Goal: Task Accomplishment & Management: Use online tool/utility

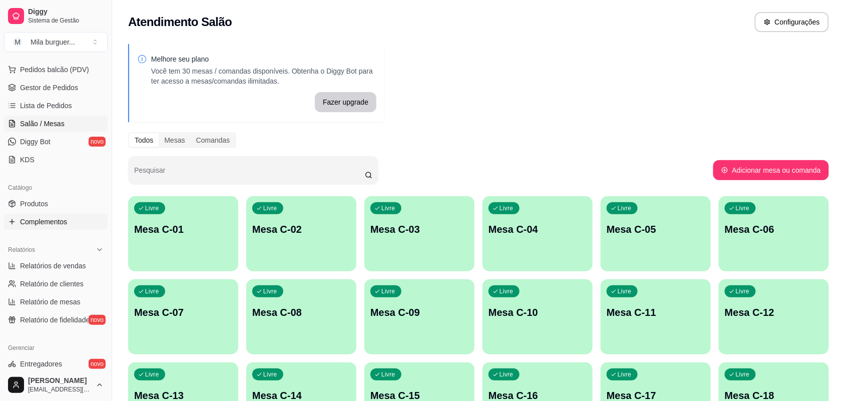
scroll to position [125, 0]
click at [73, 269] on span "Relatórios de vendas" at bounding box center [53, 265] width 66 height 10
select select "ALL"
select select "0"
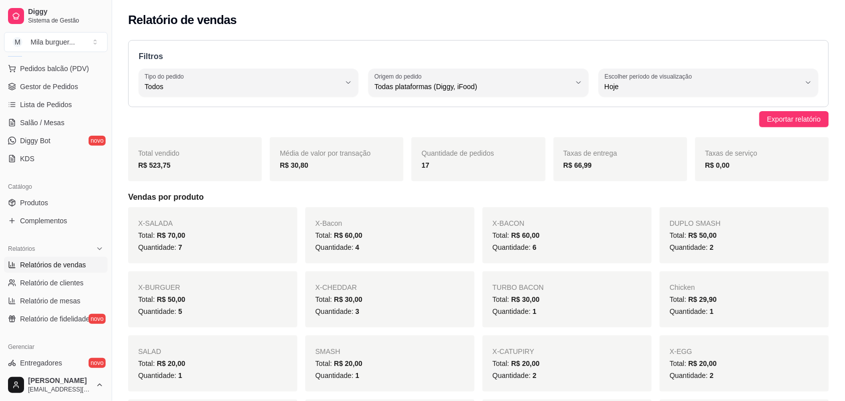
scroll to position [106, 0]
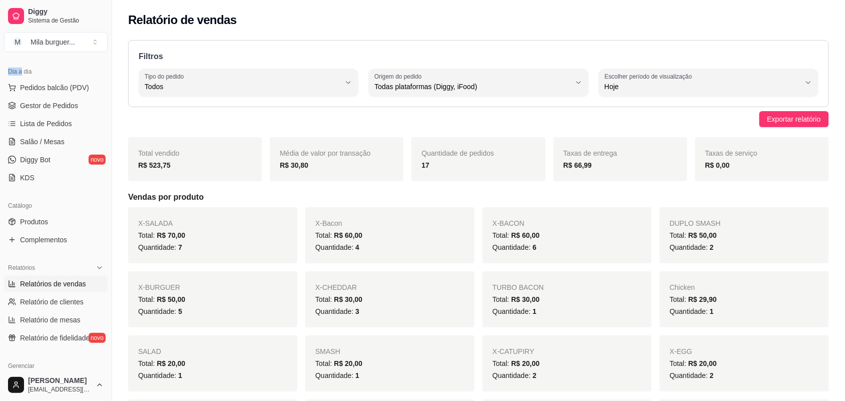
drag, startPoint x: 14, startPoint y: 61, endPoint x: 1, endPoint y: 76, distance: 20.3
click at [0, 72] on div "Dia a dia Pedidos balcão (PDV) Gestor de Pedidos Lista de Pedidos Salão / Mesas…" at bounding box center [56, 125] width 112 height 130
click at [43, 98] on link "Gestor de Pedidos" at bounding box center [56, 106] width 104 height 16
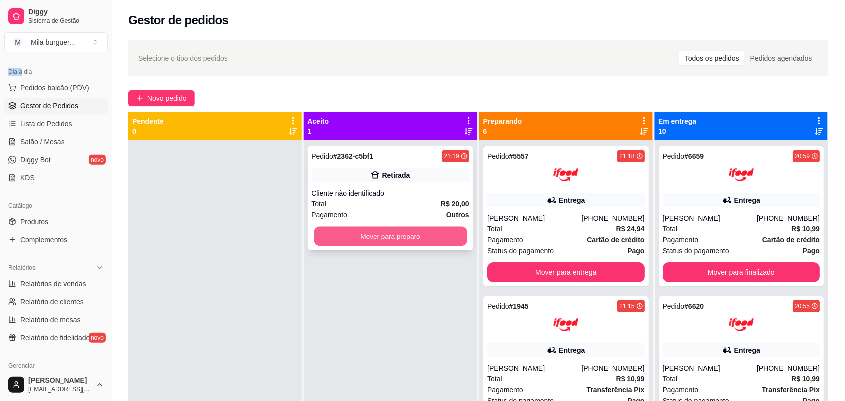
click at [422, 237] on button "Mover para preparo" at bounding box center [390, 237] width 153 height 20
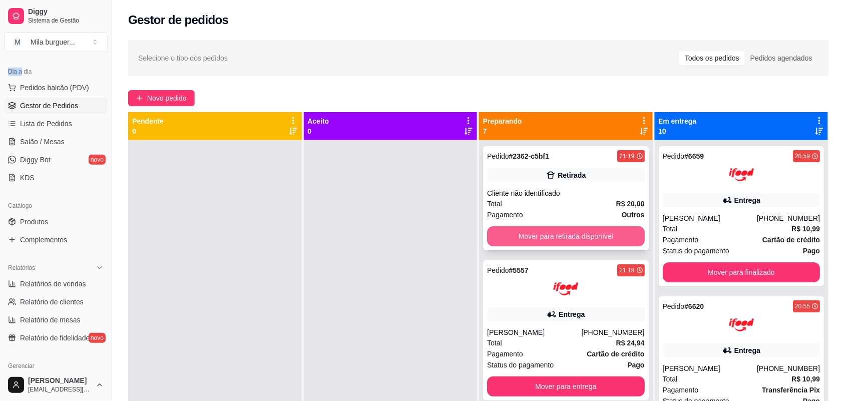
click at [561, 236] on button "Mover para retirada disponível" at bounding box center [566, 236] width 158 height 20
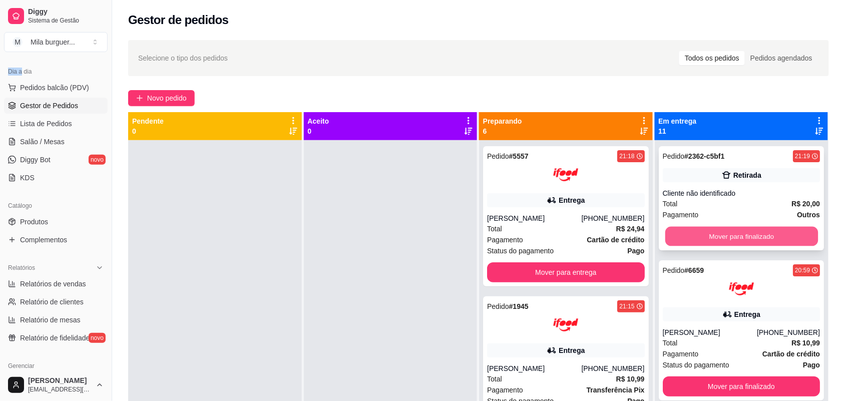
click at [683, 227] on button "Mover para finalizado" at bounding box center [741, 237] width 153 height 20
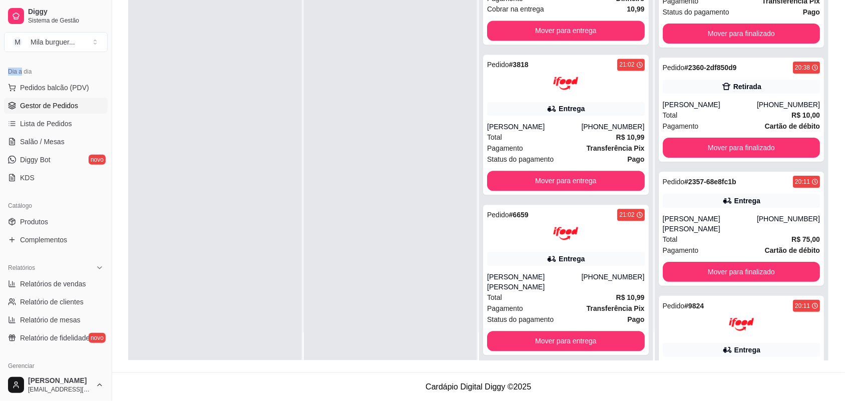
scroll to position [1002, 0]
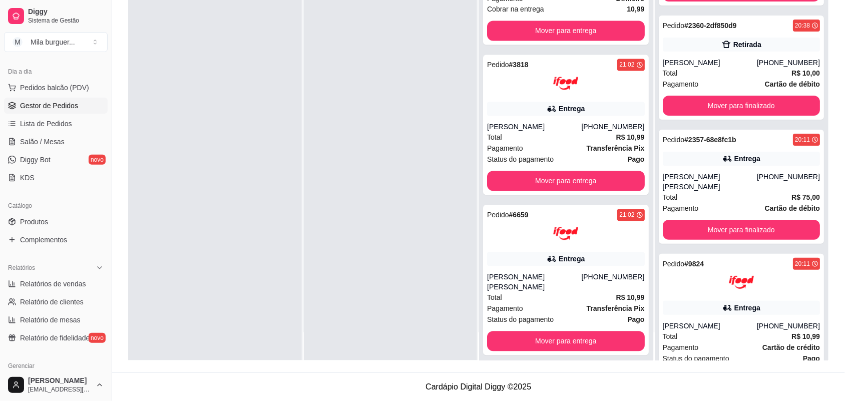
click at [439, 213] on div at bounding box center [391, 159] width 174 height 401
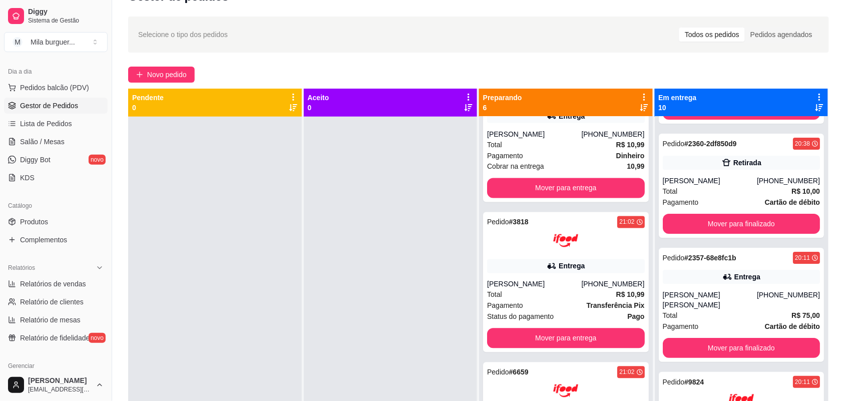
scroll to position [0, 0]
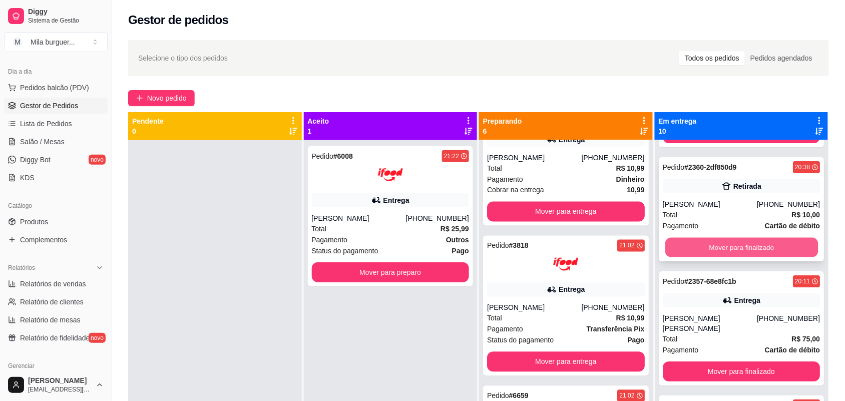
click at [719, 245] on button "Mover para finalizado" at bounding box center [741, 248] width 153 height 20
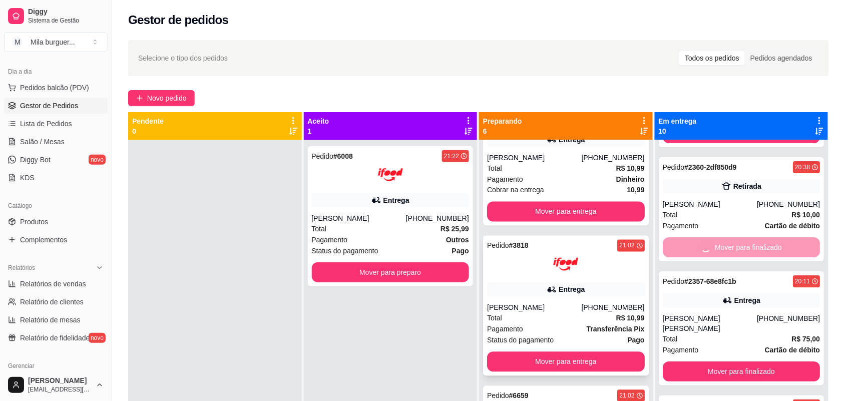
scroll to position [927, 0]
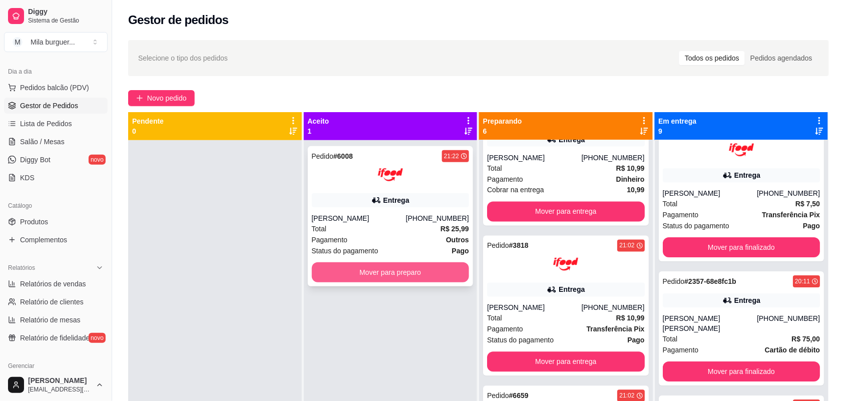
click at [417, 274] on button "Mover para preparo" at bounding box center [391, 272] width 158 height 20
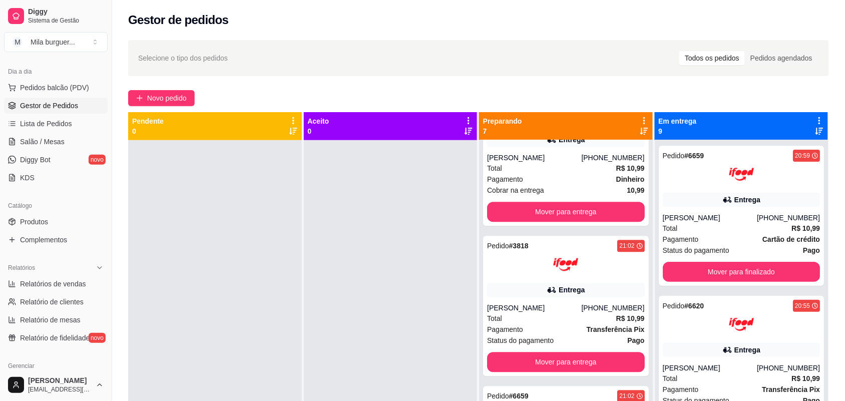
scroll to position [0, 0]
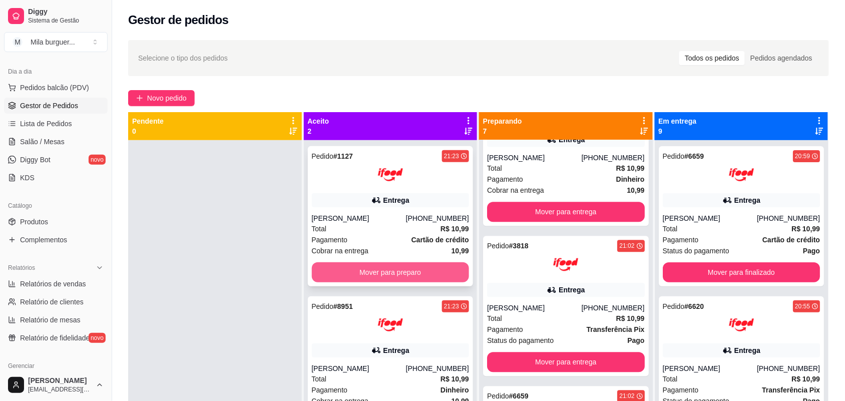
click at [371, 277] on button "Mover para preparo" at bounding box center [391, 272] width 158 height 20
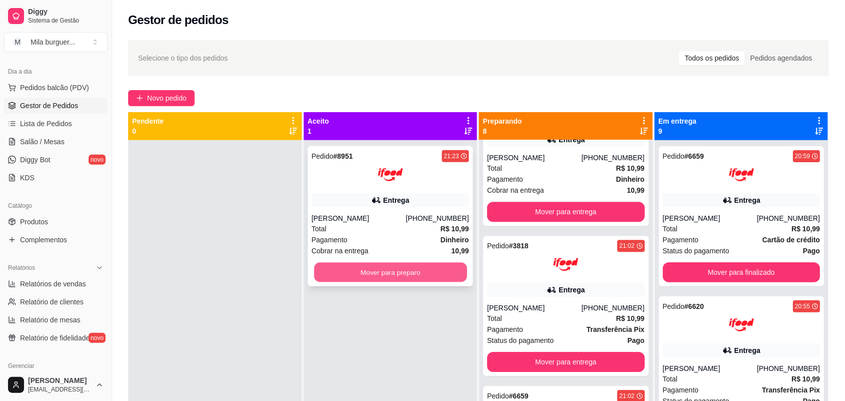
click at [374, 270] on button "Mover para preparo" at bounding box center [390, 273] width 153 height 20
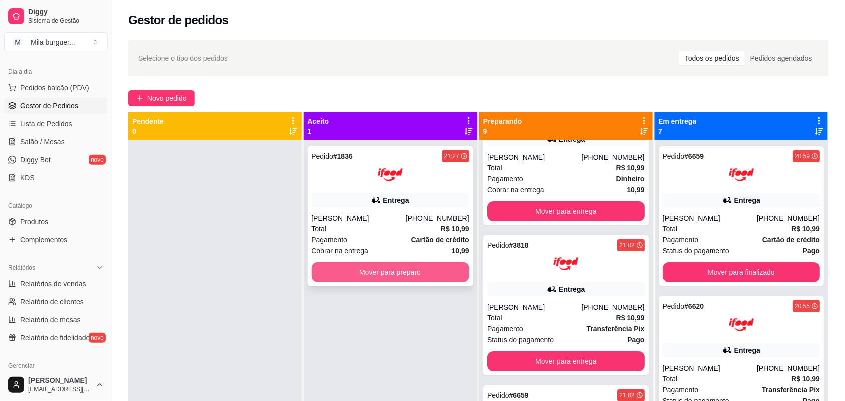
click at [346, 262] on button "Mover para preparo" at bounding box center [391, 272] width 158 height 20
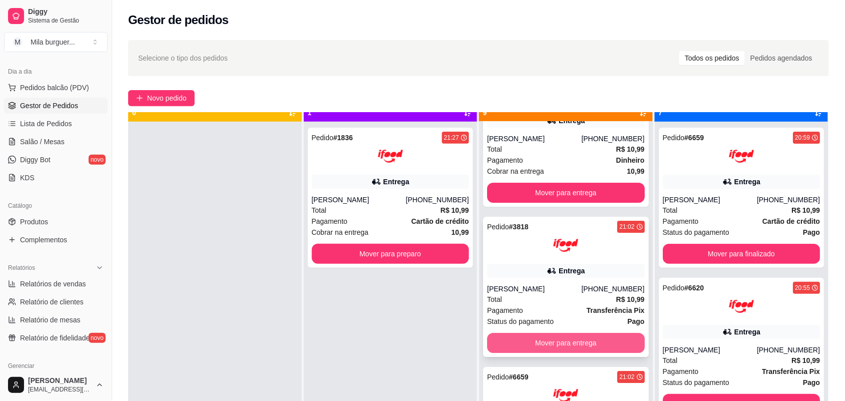
scroll to position [28, 0]
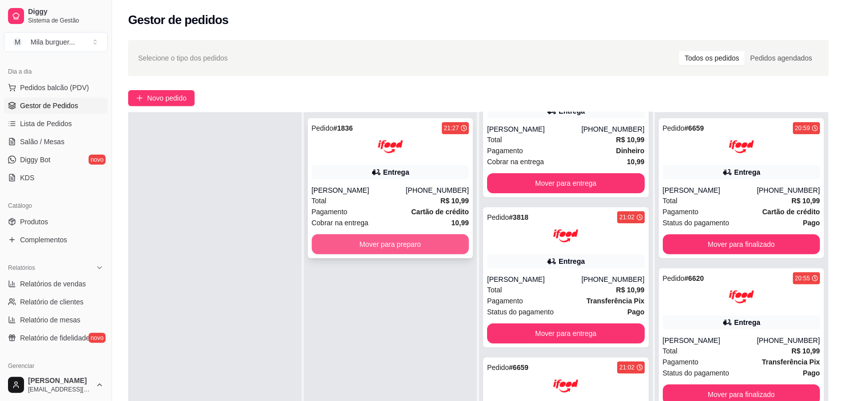
click at [444, 248] on button "Mover para preparo" at bounding box center [391, 244] width 158 height 20
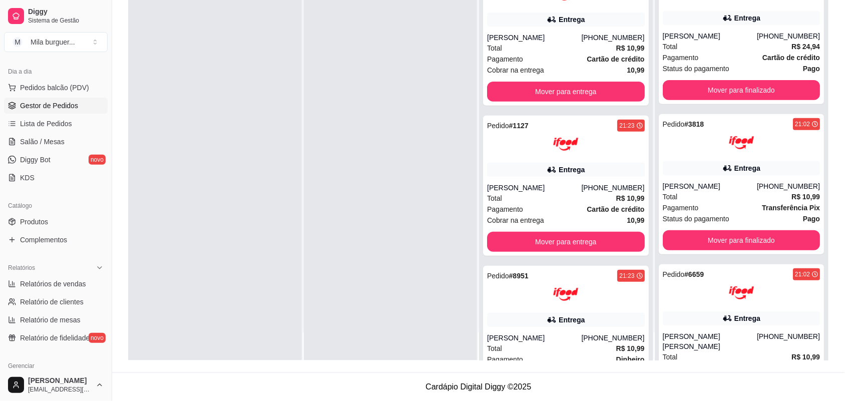
scroll to position [0, 0]
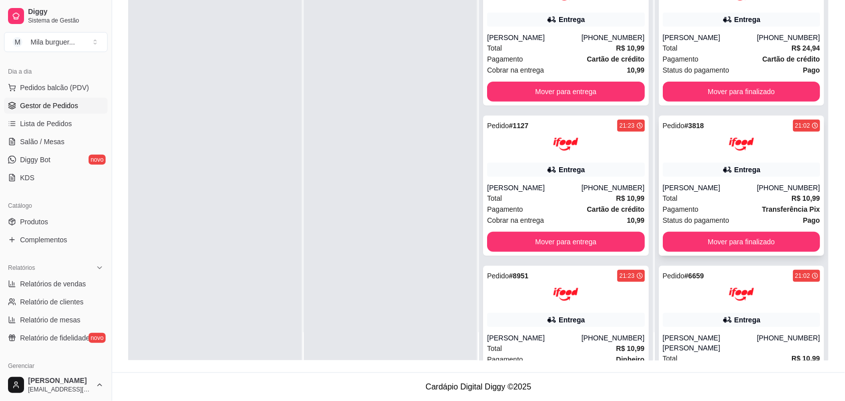
click at [744, 186] on div "[PERSON_NAME]" at bounding box center [710, 188] width 94 height 10
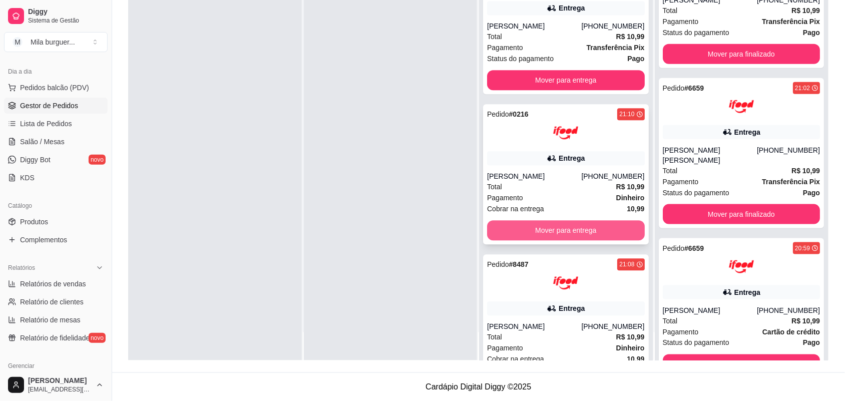
scroll to position [662, 0]
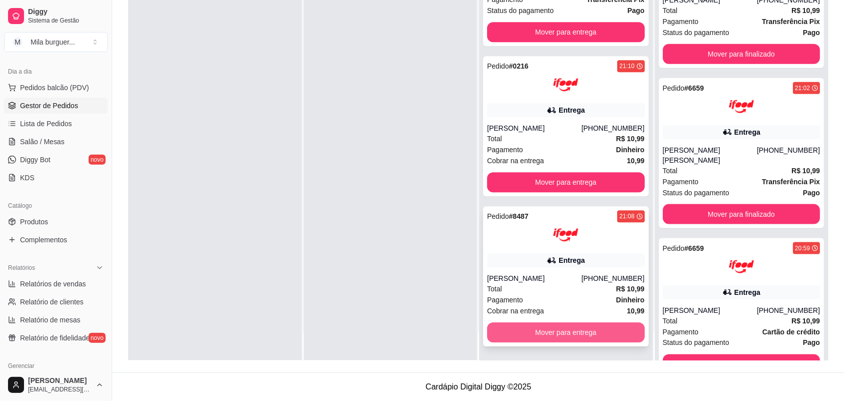
click at [573, 334] on button "Mover para entrega" at bounding box center [566, 333] width 158 height 20
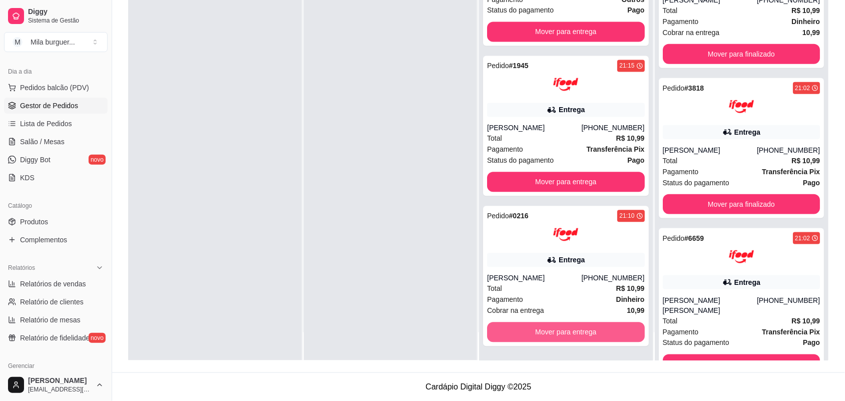
scroll to position [338, 0]
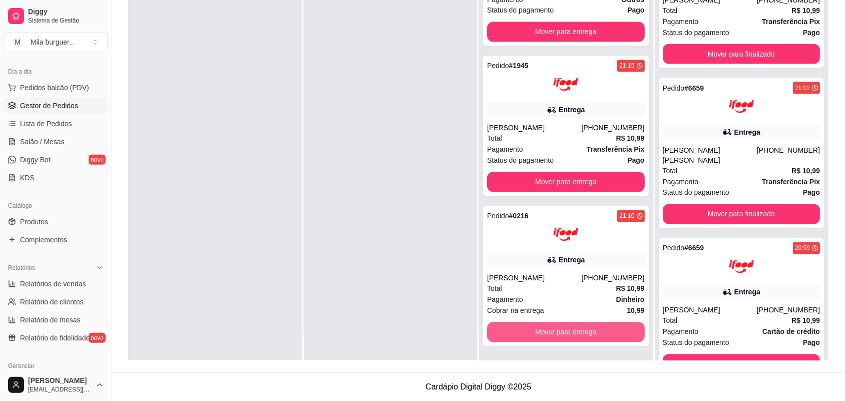
click at [573, 334] on button "Mover para entrega" at bounding box center [566, 333] width 158 height 20
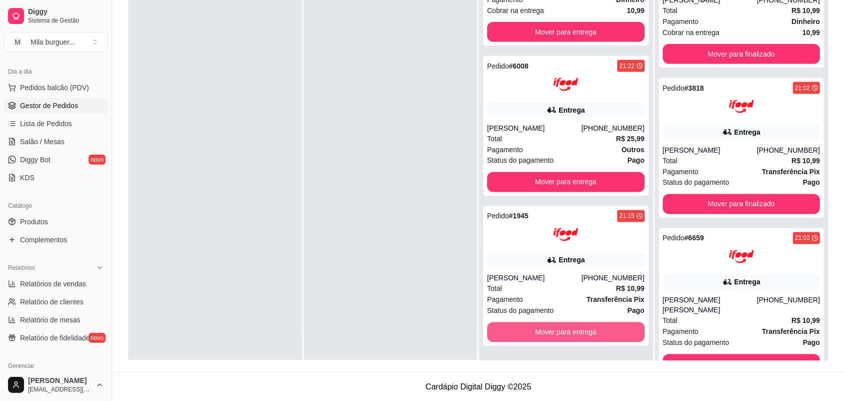
scroll to position [489, 0]
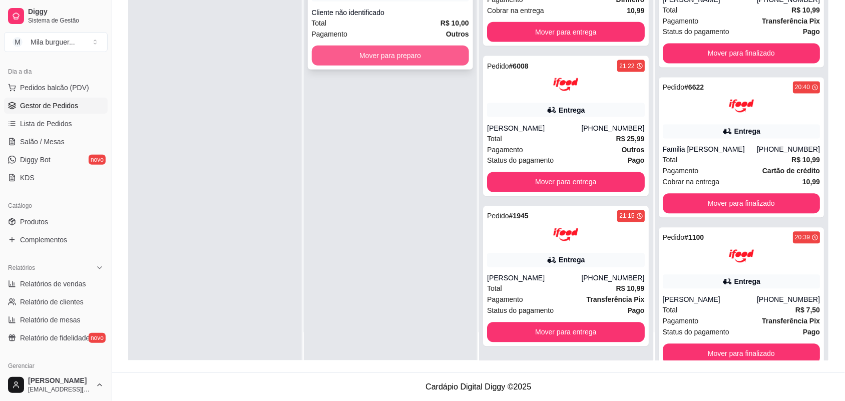
click at [426, 56] on button "Mover para preparo" at bounding box center [391, 56] width 158 height 20
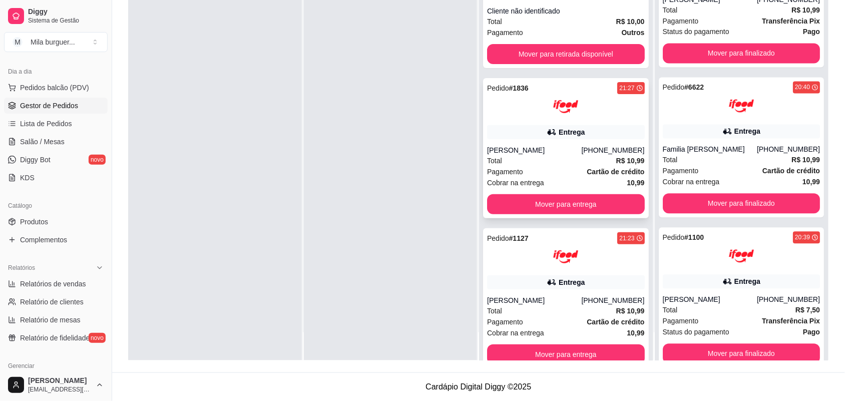
scroll to position [0, 0]
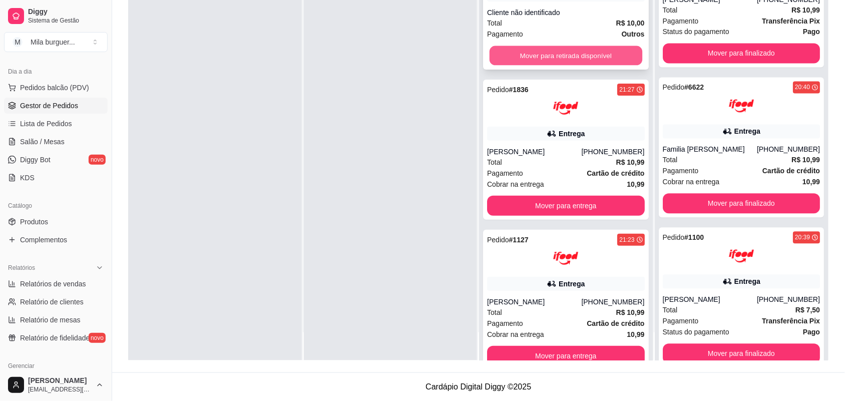
click at [602, 50] on button "Mover para retirada disponível" at bounding box center [566, 56] width 153 height 20
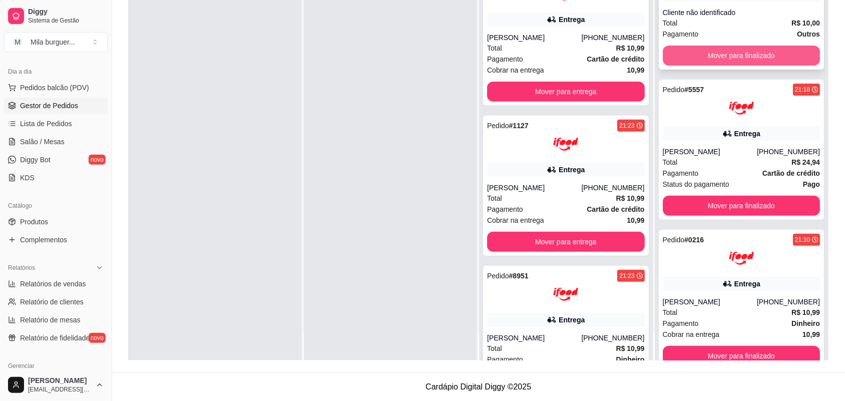
click at [765, 63] on button "Mover para finalizado" at bounding box center [742, 56] width 158 height 20
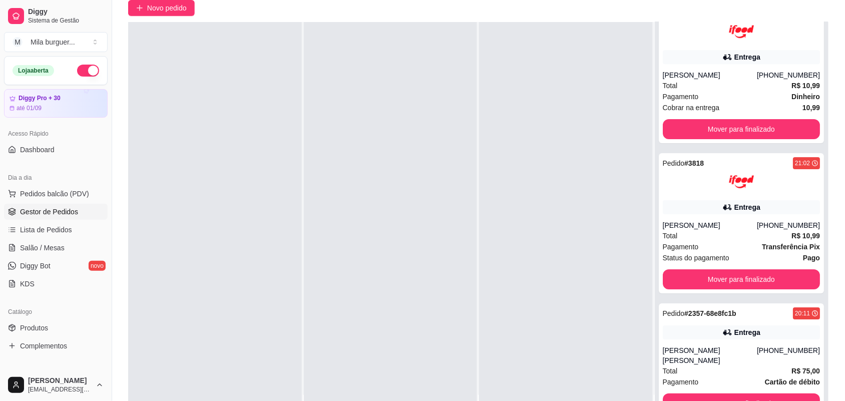
click at [85, 74] on button "button" at bounding box center [88, 71] width 22 height 12
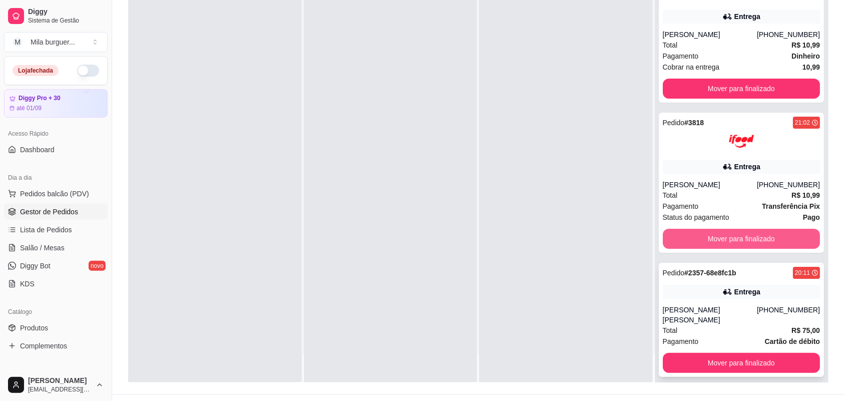
scroll to position [153, 0]
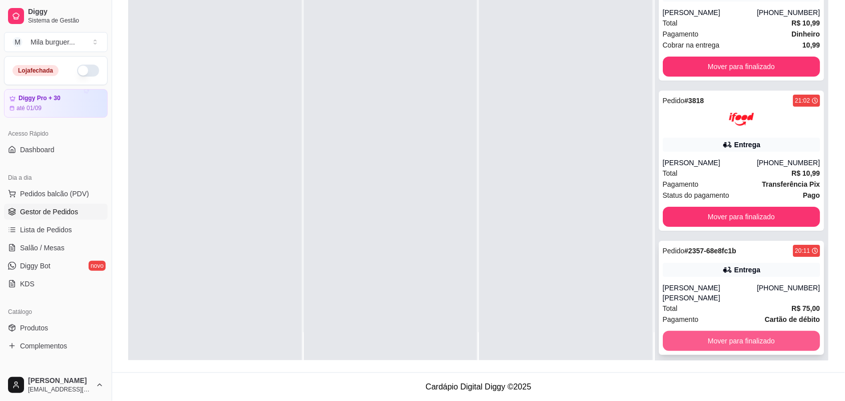
click at [731, 333] on button "Mover para finalizado" at bounding box center [742, 341] width 158 height 20
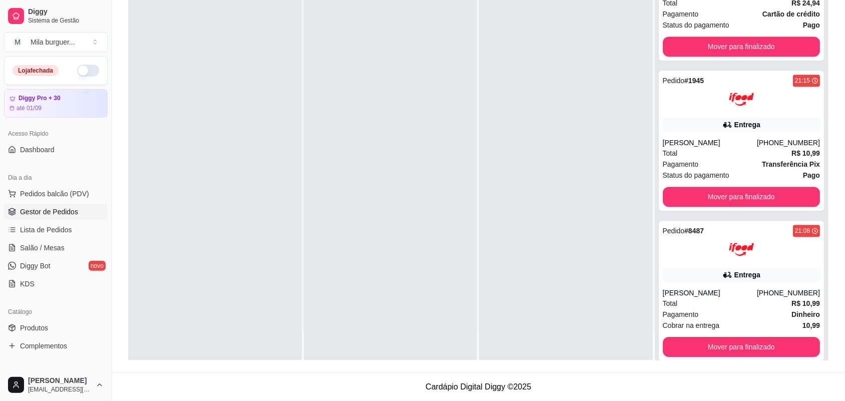
scroll to position [624, 0]
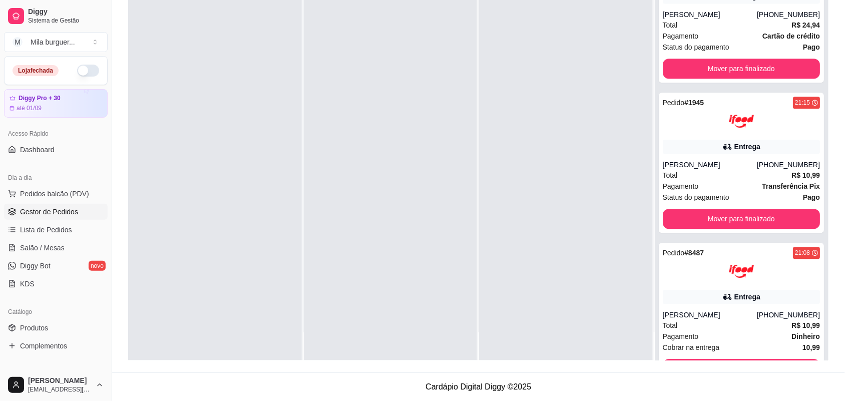
click at [54, 203] on ul "Pedidos balcão (PDV) Gestor de Pedidos Lista de Pedidos Salão / Mesas Diggy Bot…" at bounding box center [56, 239] width 104 height 106
click at [54, 210] on span "Gestor de Pedidos" at bounding box center [49, 212] width 58 height 10
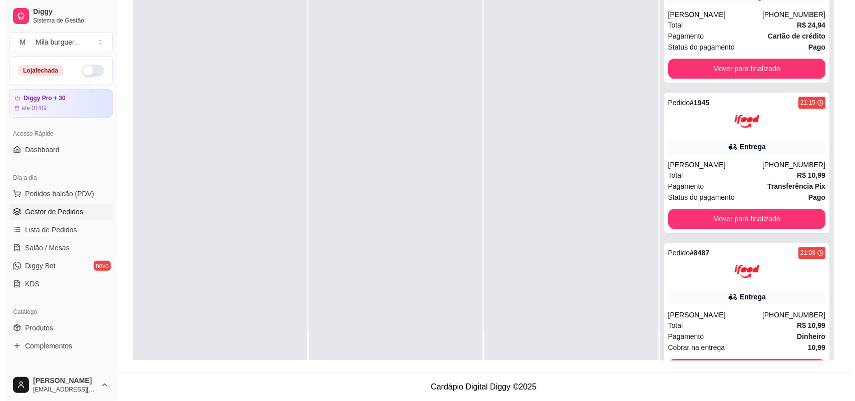
scroll to position [0, 0]
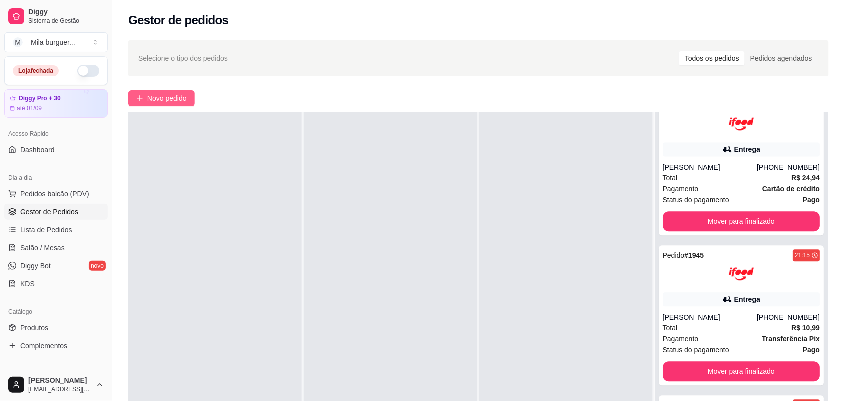
click at [178, 92] on button "Novo pedido" at bounding box center [161, 98] width 67 height 16
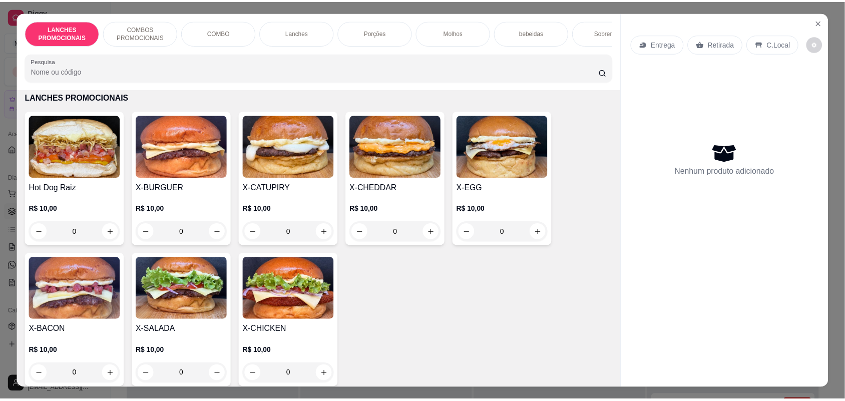
scroll to position [63, 0]
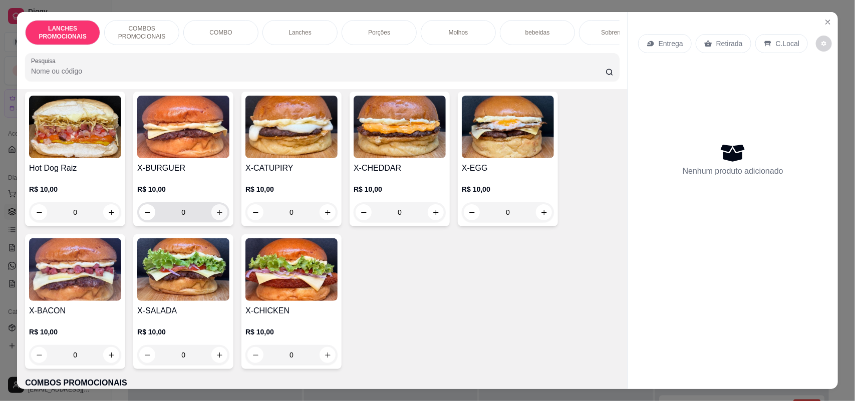
click at [216, 216] on icon "increase-product-quantity" at bounding box center [220, 213] width 8 height 8
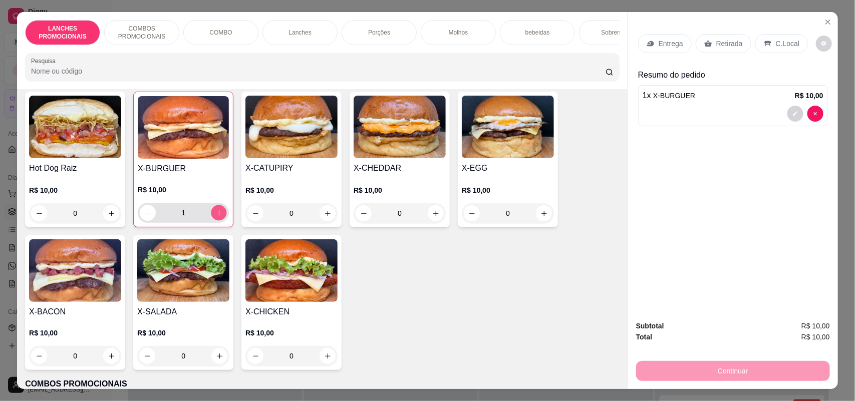
click at [215, 217] on icon "increase-product-quantity" at bounding box center [219, 213] width 8 height 8
type input "2"
click at [324, 360] on icon "increase-product-quantity" at bounding box center [328, 357] width 8 height 8
type input "1"
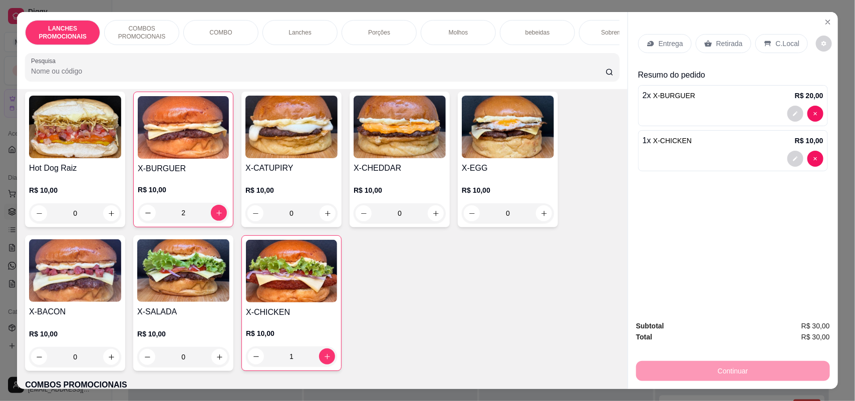
click at [723, 47] on p "Retirada" at bounding box center [729, 44] width 27 height 10
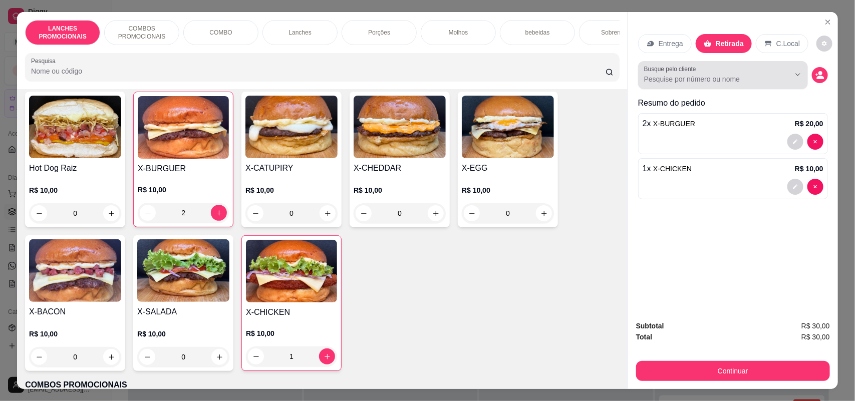
click at [720, 73] on div at bounding box center [723, 75] width 158 height 20
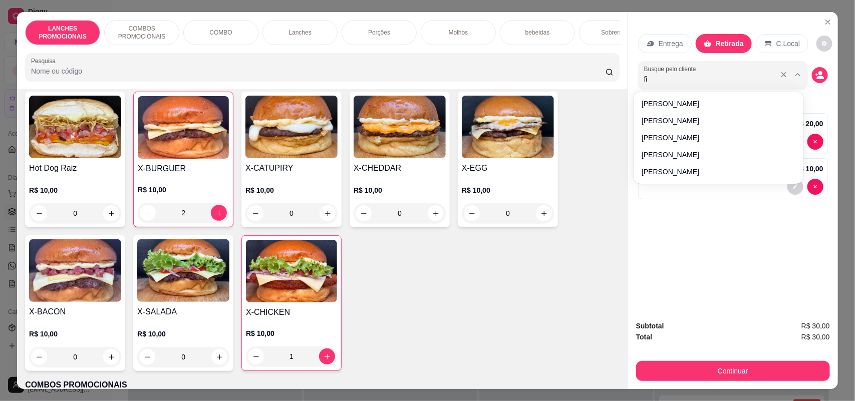
type input "fil"
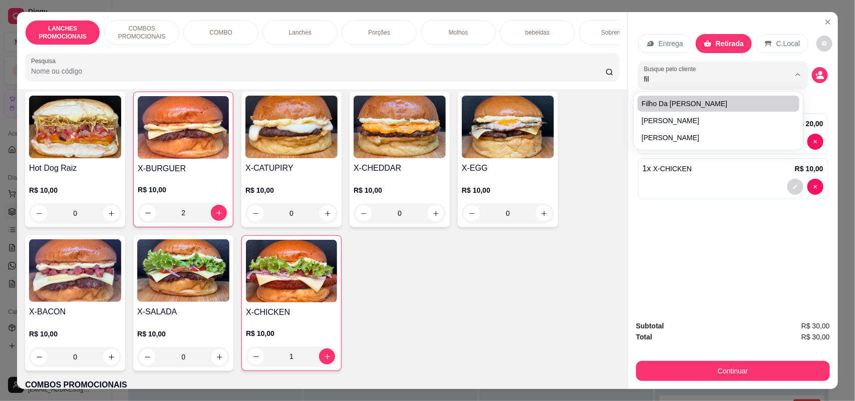
click at [705, 96] on li "filho da [PERSON_NAME]" at bounding box center [719, 104] width 162 height 16
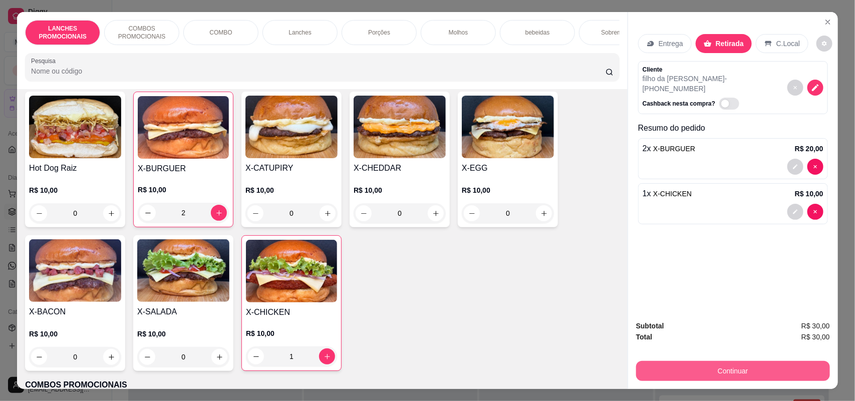
click at [707, 364] on button "Continuar" at bounding box center [733, 371] width 194 height 20
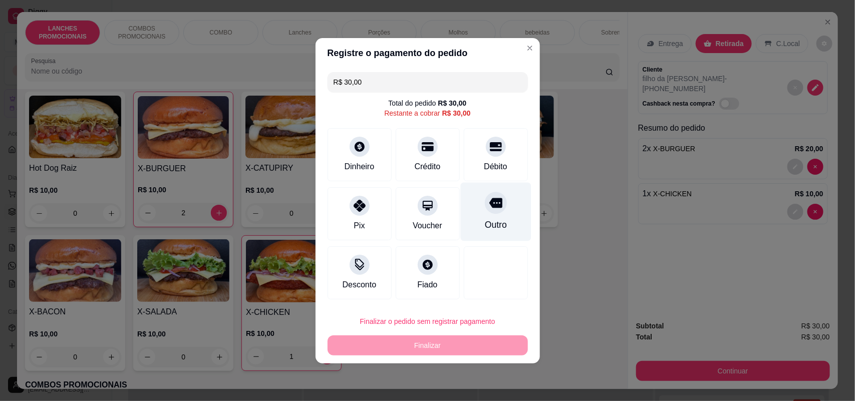
click at [487, 189] on div "Outro" at bounding box center [495, 211] width 71 height 59
type input "R$ 0,00"
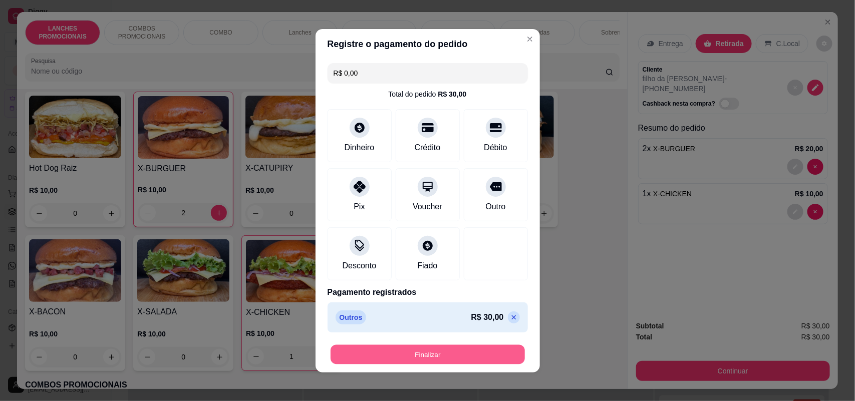
click at [442, 359] on button "Finalizar" at bounding box center [428, 355] width 194 height 20
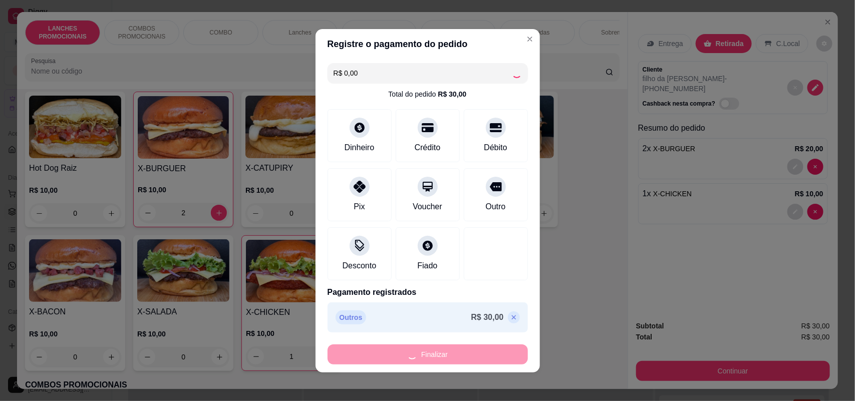
type input "0"
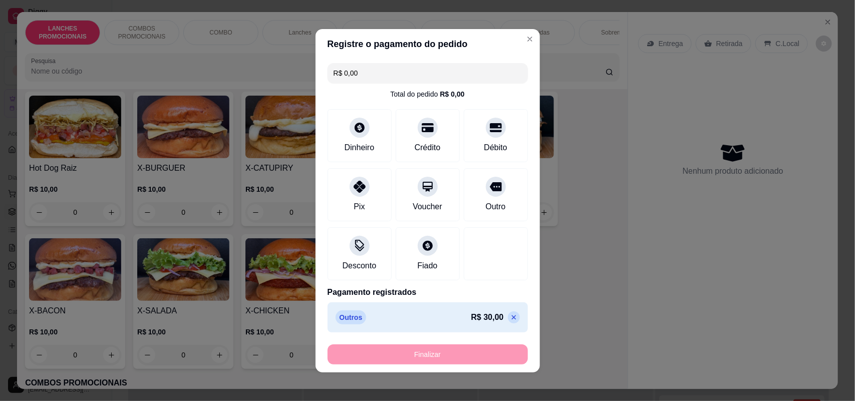
type input "-R$ 30,00"
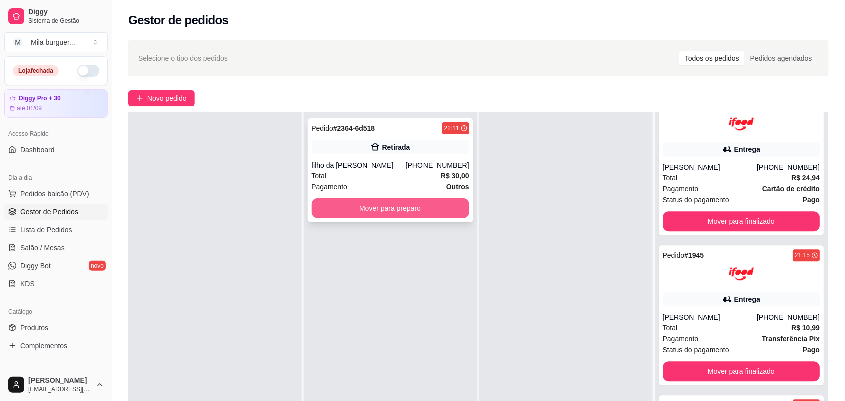
click at [387, 211] on button "Mover para preparo" at bounding box center [391, 208] width 158 height 20
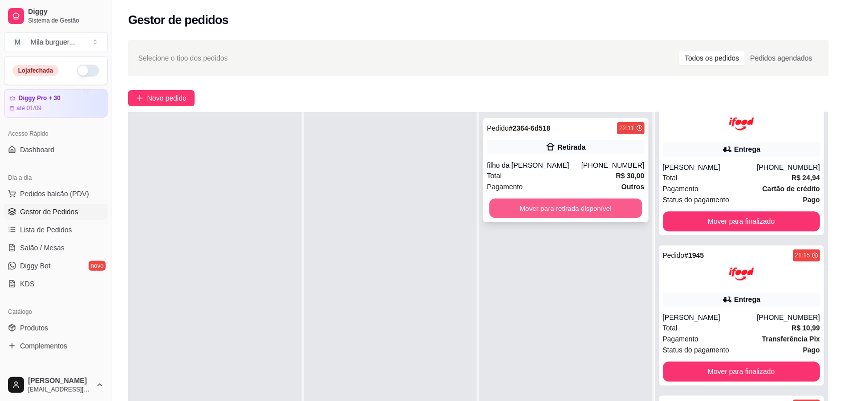
click at [537, 209] on button "Mover para retirada disponível" at bounding box center [566, 209] width 153 height 20
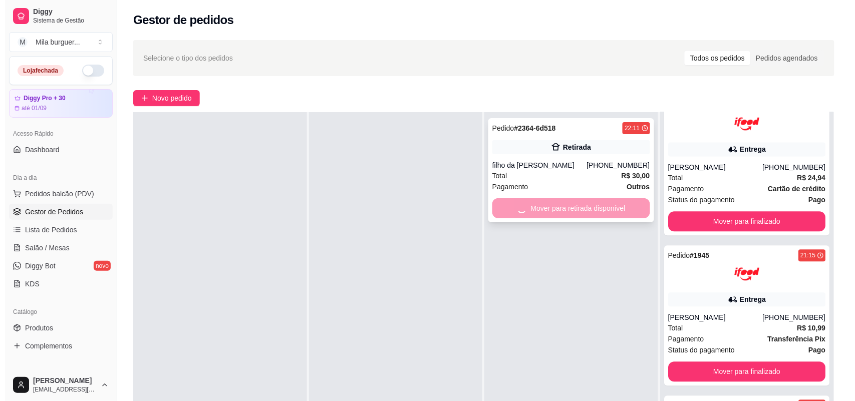
scroll to position [739, 0]
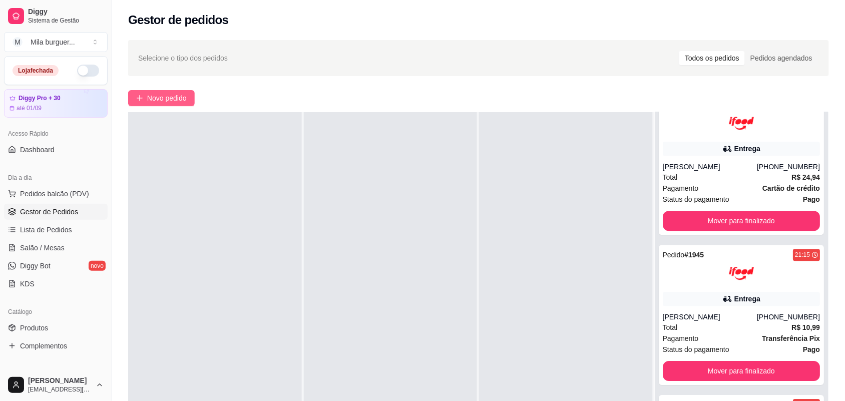
click at [165, 98] on span "Novo pedido" at bounding box center [167, 98] width 40 height 11
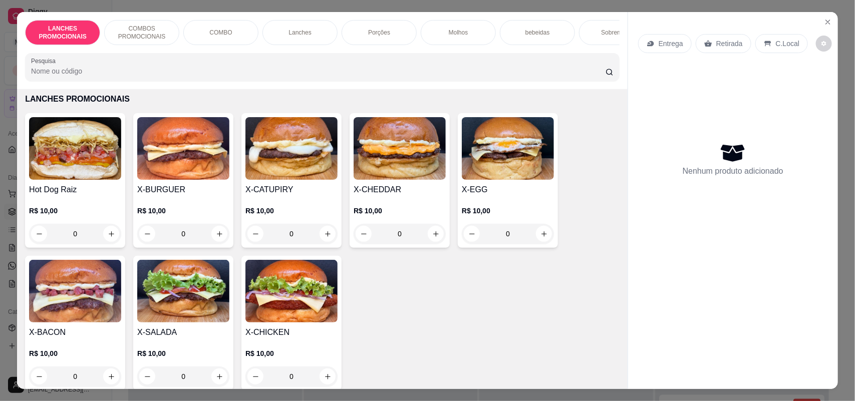
scroll to position [63, 0]
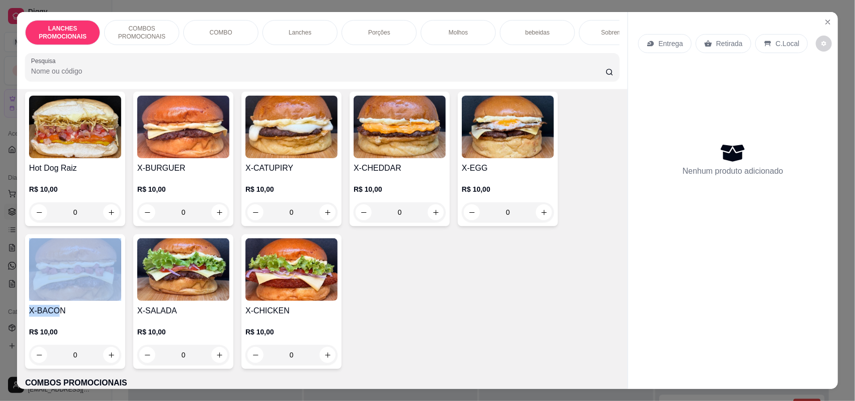
drag, startPoint x: 56, startPoint y: 314, endPoint x: 102, endPoint y: 311, distance: 46.2
click at [102, 311] on div "X-BACON R$ 10,00 0" at bounding box center [75, 301] width 100 height 135
click at [83, 336] on div "R$ 10,00 0" at bounding box center [75, 341] width 92 height 48
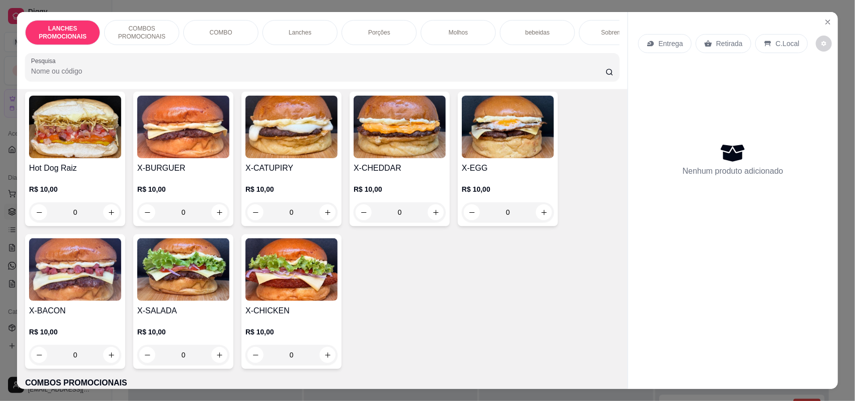
click at [84, 337] on p "R$ 10,00" at bounding box center [75, 332] width 92 height 10
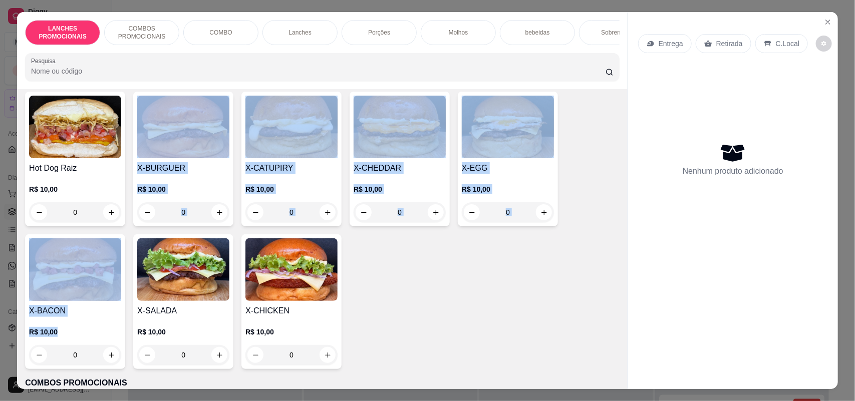
drag, startPoint x: 84, startPoint y: 337, endPoint x: 166, endPoint y: 163, distance: 192.0
click at [166, 163] on div "Hot Dog Raiz R$ 10,00 0 X-BURGUER R$ 10,00 0 X-CATUPIRY R$ 10,00 0 X-CHEDDAR R$…" at bounding box center [322, 230] width 595 height 277
click at [428, 300] on div "Hot Dog Raiz R$ 10,00 0 X-BURGUER R$ 10,00 0 X-CATUPIRY R$ 10,00 0 X-CHEDDAR R$…" at bounding box center [322, 230] width 595 height 277
